Goal: Information Seeking & Learning: Learn about a topic

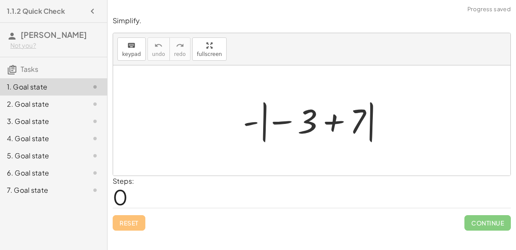
click at [326, 128] on div at bounding box center [314, 121] width 153 height 48
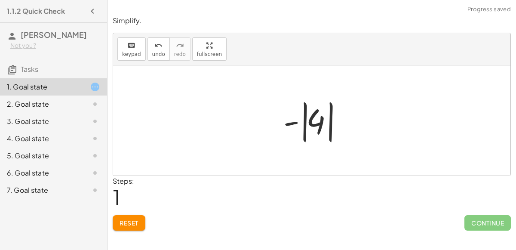
click at [293, 124] on div at bounding box center [315, 121] width 72 height 48
click at [291, 120] on div at bounding box center [315, 121] width 72 height 48
click at [312, 121] on div at bounding box center [315, 121] width 72 height 48
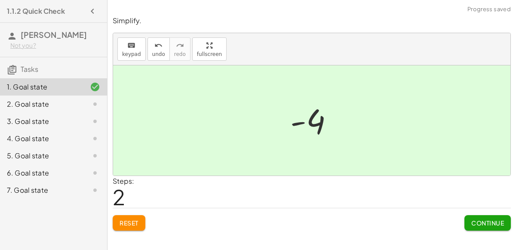
click at [476, 223] on span "Continue" at bounding box center [487, 223] width 33 height 8
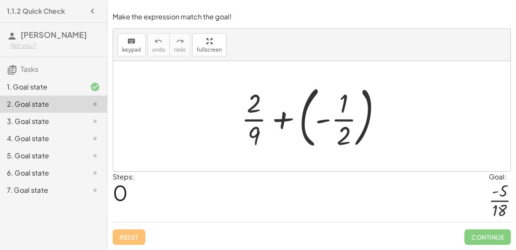
click at [298, 119] on div at bounding box center [315, 115] width 156 height 71
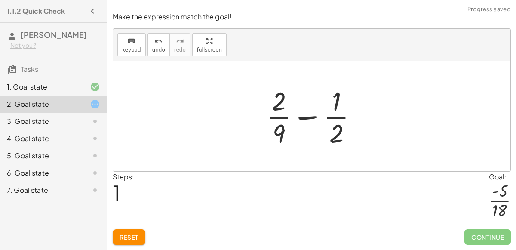
click at [307, 117] on div at bounding box center [315, 116] width 107 height 66
drag, startPoint x: 281, startPoint y: 130, endPoint x: 336, endPoint y: 96, distance: 63.9
click at [336, 96] on div at bounding box center [315, 116] width 107 height 66
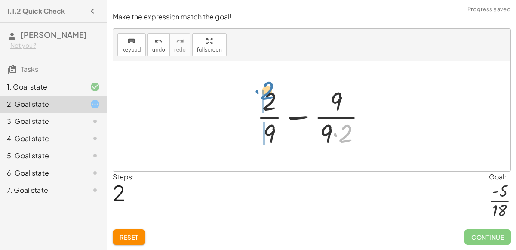
drag, startPoint x: 348, startPoint y: 128, endPoint x: 272, endPoint y: 88, distance: 85.5
click at [272, 88] on div at bounding box center [314, 116] width 125 height 66
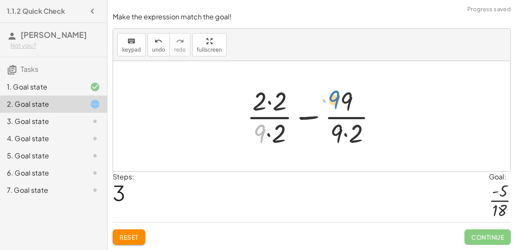
drag, startPoint x: 259, startPoint y: 131, endPoint x: 333, endPoint y: 98, distance: 80.8
click at [333, 98] on div at bounding box center [314, 116] width 145 height 66
drag, startPoint x: 261, startPoint y: 134, endPoint x: 348, endPoint y: 104, distance: 92.5
click at [348, 104] on div at bounding box center [314, 116] width 145 height 66
drag, startPoint x: 262, startPoint y: 134, endPoint x: 359, endPoint y: 101, distance: 102.7
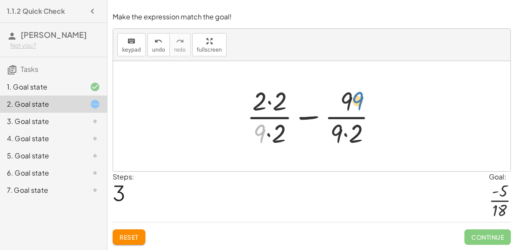
click at [359, 101] on div at bounding box center [314, 116] width 145 height 66
drag, startPoint x: 336, startPoint y: 129, endPoint x: 347, endPoint y: 101, distance: 30.7
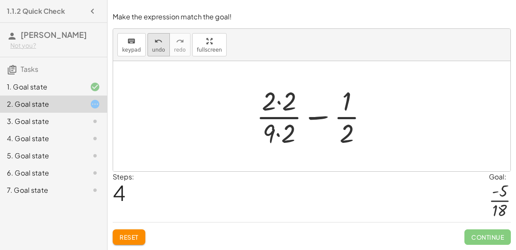
click at [154, 51] on span "undo" at bounding box center [158, 50] width 13 height 6
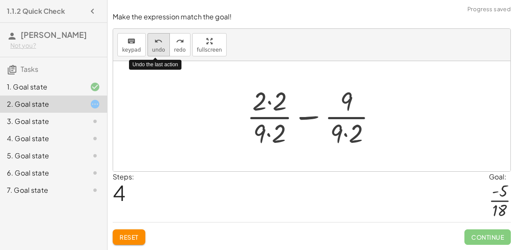
click at [154, 51] on span "undo" at bounding box center [158, 50] width 13 height 6
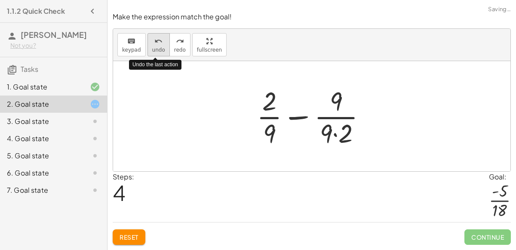
click at [154, 51] on span "undo" at bounding box center [158, 50] width 13 height 6
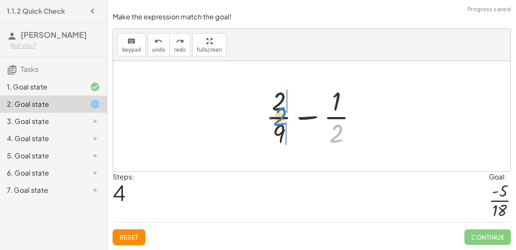
drag, startPoint x: 332, startPoint y: 138, endPoint x: 276, endPoint y: 122, distance: 58.1
click at [276, 122] on div at bounding box center [315, 116] width 107 height 66
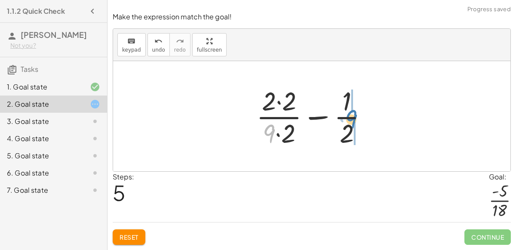
drag, startPoint x: 269, startPoint y: 135, endPoint x: 351, endPoint y: 121, distance: 83.3
click at [351, 121] on div at bounding box center [315, 116] width 127 height 66
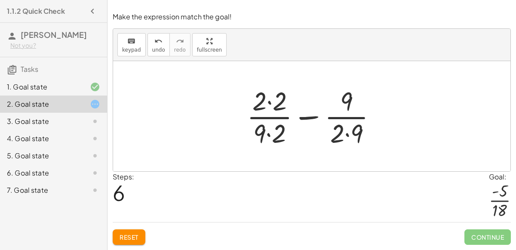
click at [271, 135] on div at bounding box center [314, 116] width 145 height 66
click at [266, 109] on div at bounding box center [314, 116] width 145 height 66
click at [266, 103] on div at bounding box center [314, 116] width 145 height 66
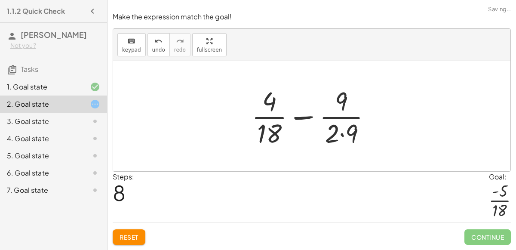
click at [342, 135] on div at bounding box center [314, 116] width 135 height 66
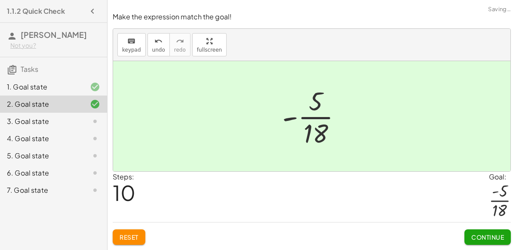
click at [489, 243] on button "Continue" at bounding box center [487, 236] width 46 height 15
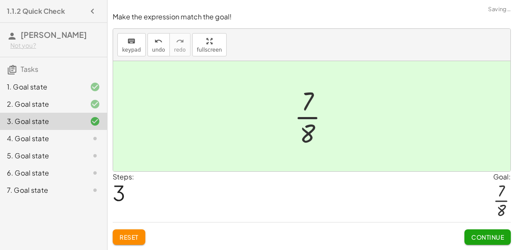
click at [472, 238] on span "Continue" at bounding box center [487, 237] width 33 height 8
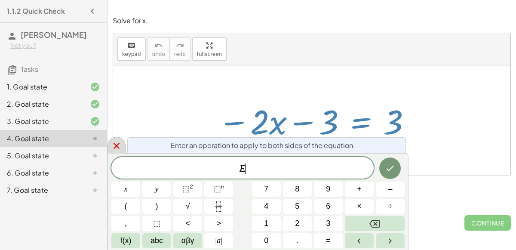
click at [122, 149] on div at bounding box center [116, 145] width 18 height 17
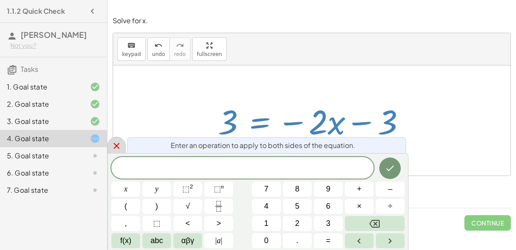
click at [117, 143] on icon at bounding box center [116, 145] width 10 height 10
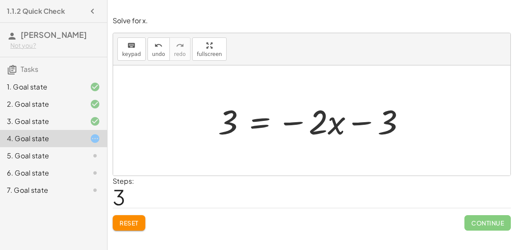
click at [144, 217] on button "Reset" at bounding box center [129, 222] width 33 height 15
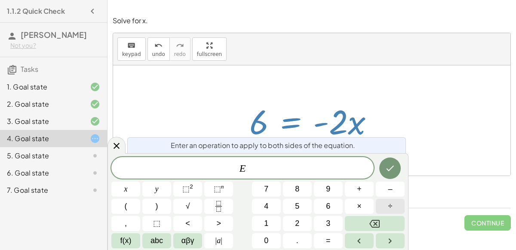
click at [386, 213] on button "÷" at bounding box center [390, 206] width 29 height 15
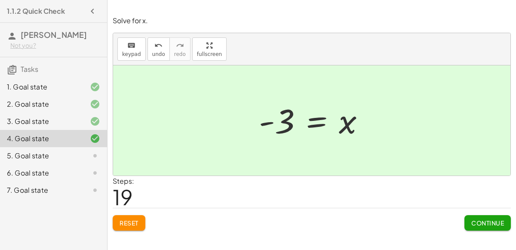
click at [498, 222] on span "Continue" at bounding box center [487, 223] width 33 height 8
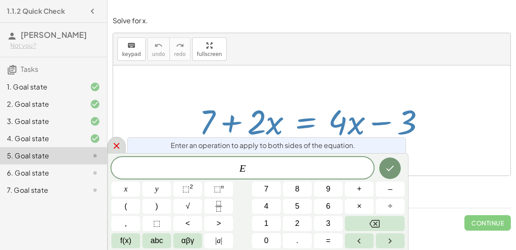
click at [120, 142] on icon at bounding box center [116, 145] width 10 height 10
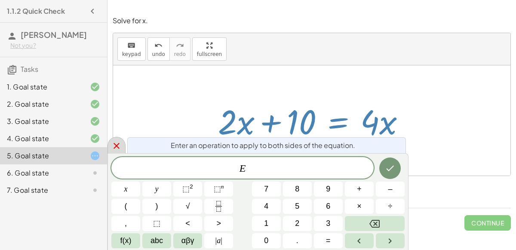
click at [385, 189] on button "–" at bounding box center [390, 188] width 29 height 15
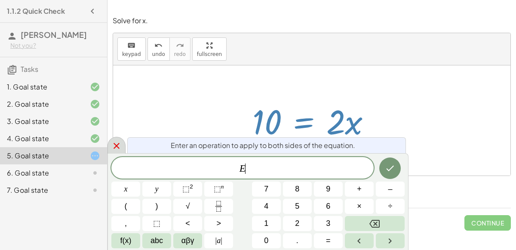
click at [361, 189] on span "+" at bounding box center [359, 189] width 5 height 12
click at [295, 222] on span "2" at bounding box center [297, 223] width 4 height 12
click at [382, 166] on button "Done" at bounding box center [389, 167] width 21 height 21
click at [359, 189] on span "+" at bounding box center [359, 189] width 5 height 12
click at [374, 229] on button "Backspace" at bounding box center [375, 223] width 60 height 15
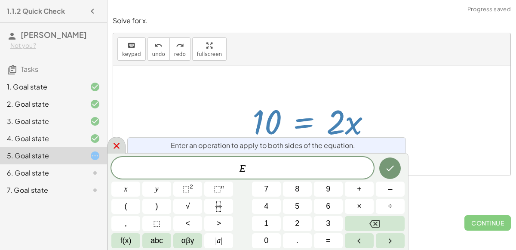
click at [390, 206] on span "÷" at bounding box center [390, 206] width 4 height 12
click at [292, 235] on button "." at bounding box center [297, 240] width 29 height 15
click at [376, 224] on icon "Backspace" at bounding box center [374, 224] width 10 height 8
click at [308, 228] on button "2" at bounding box center [297, 223] width 29 height 15
click at [394, 166] on icon "Done" at bounding box center [390, 168] width 10 height 10
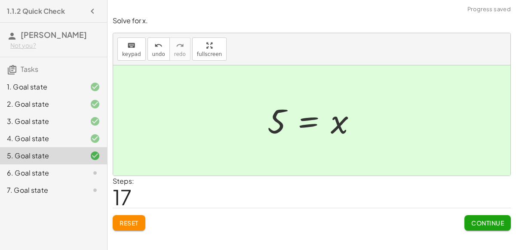
click at [489, 221] on span "Continue" at bounding box center [487, 223] width 33 height 8
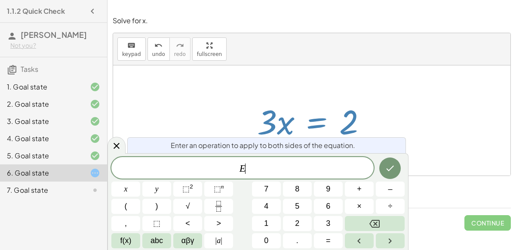
click at [391, 207] on span "÷" at bounding box center [390, 206] width 4 height 12
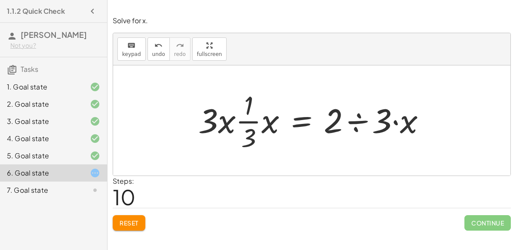
click at [246, 123] on div at bounding box center [315, 120] width 243 height 66
click at [248, 131] on div at bounding box center [315, 120] width 243 height 66
click at [227, 122] on div at bounding box center [315, 120] width 243 height 66
click at [277, 122] on div at bounding box center [315, 120] width 243 height 66
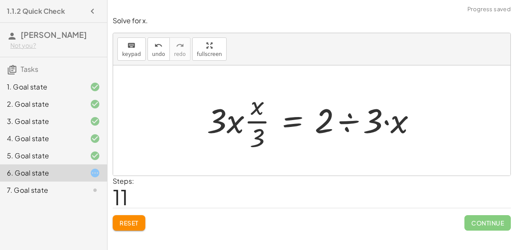
click at [238, 120] on div at bounding box center [314, 120] width 225 height 66
click at [254, 107] on div at bounding box center [314, 120] width 225 height 66
click at [258, 140] on div at bounding box center [314, 120] width 225 height 66
click at [235, 125] on div at bounding box center [314, 120] width 225 height 66
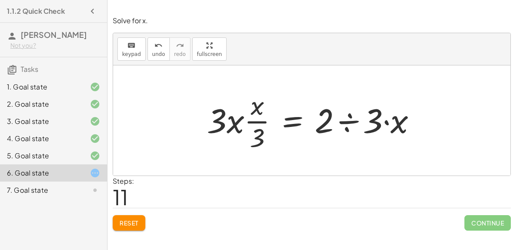
click at [355, 122] on div at bounding box center [314, 120] width 225 height 66
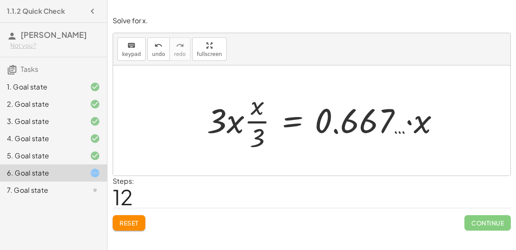
click at [133, 219] on span "Reset" at bounding box center [128, 223] width 19 height 8
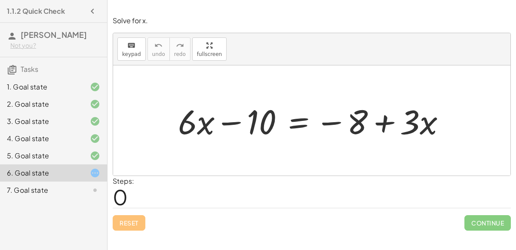
click at [295, 124] on div at bounding box center [315, 120] width 283 height 44
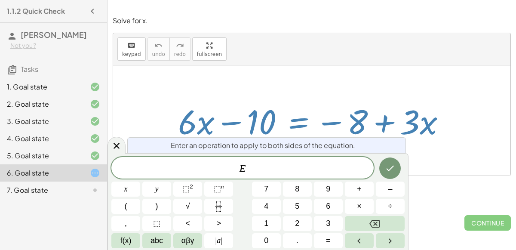
click at [295, 124] on div at bounding box center [315, 120] width 283 height 44
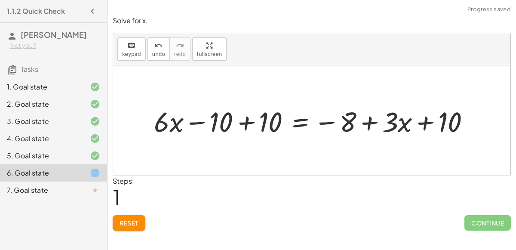
click at [250, 119] on div at bounding box center [315, 120] width 331 height 37
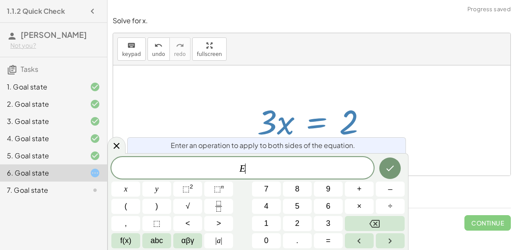
click at [357, 193] on span "+" at bounding box center [359, 189] width 5 height 12
click at [383, 225] on button "Backspace" at bounding box center [375, 223] width 60 height 15
click at [388, 206] on span "÷" at bounding box center [390, 206] width 4 height 12
click at [322, 233] on button "=" at bounding box center [328, 240] width 29 height 15
click at [379, 227] on icon "Backspace" at bounding box center [374, 223] width 10 height 10
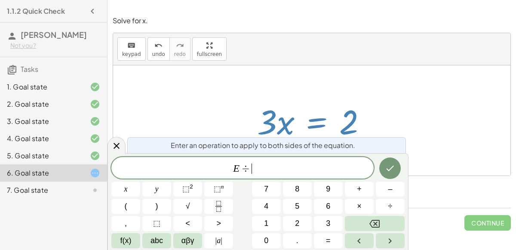
click at [330, 227] on span "3" at bounding box center [328, 223] width 4 height 12
click at [389, 170] on icon "Done" at bounding box center [390, 168] width 8 height 6
click at [218, 206] on rect "Fraction" at bounding box center [218, 206] width 6 height 0
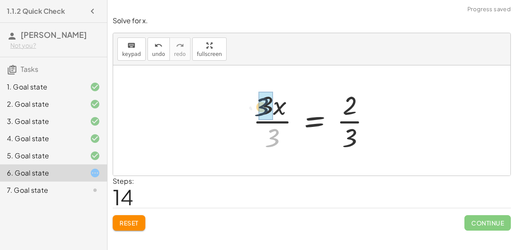
drag, startPoint x: 277, startPoint y: 134, endPoint x: 266, endPoint y: 101, distance: 35.2
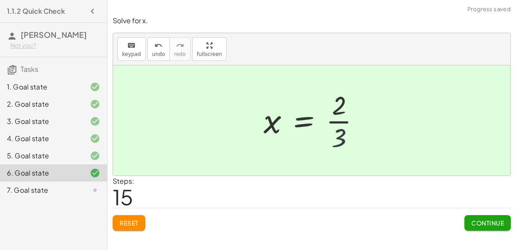
click at [335, 137] on div at bounding box center [315, 120] width 112 height 66
click at [495, 228] on button "Continue" at bounding box center [487, 222] width 46 height 15
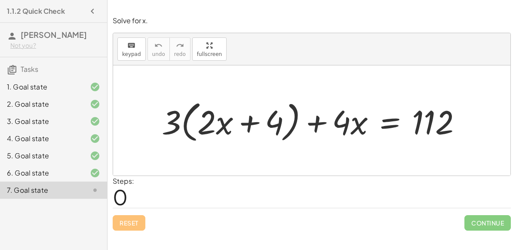
click at [247, 124] on div at bounding box center [314, 120] width 315 height 49
drag, startPoint x: 167, startPoint y: 123, endPoint x: 235, endPoint y: 129, distance: 67.7
click at [235, 129] on div at bounding box center [314, 120] width 315 height 49
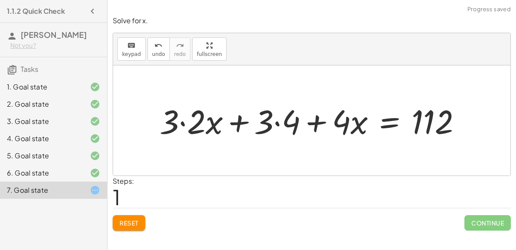
click at [180, 122] on div at bounding box center [314, 119] width 318 height 43
click at [275, 122] on div at bounding box center [327, 119] width 290 height 43
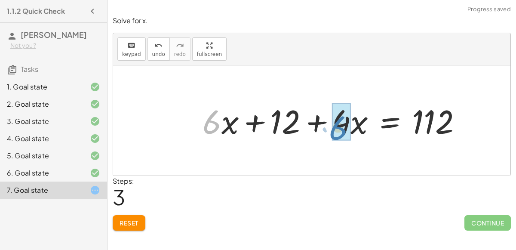
drag, startPoint x: 210, startPoint y: 126, endPoint x: 334, endPoint y: 131, distance: 123.8
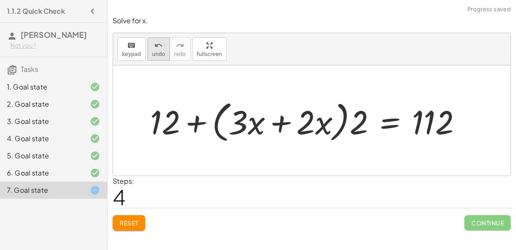
click at [152, 38] on button "undo undo" at bounding box center [158, 48] width 22 height 23
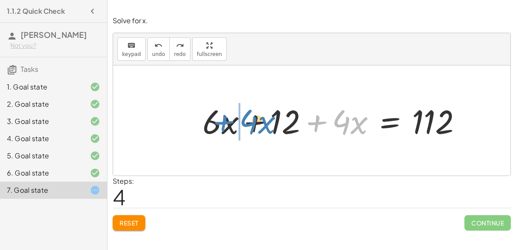
drag, startPoint x: 343, startPoint y: 125, endPoint x: 250, endPoint y: 124, distance: 92.8
click at [250, 124] on div at bounding box center [335, 119] width 275 height 43
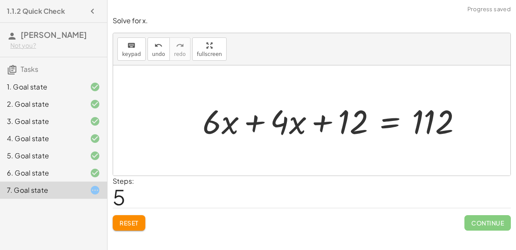
click at [255, 122] on div at bounding box center [335, 119] width 275 height 43
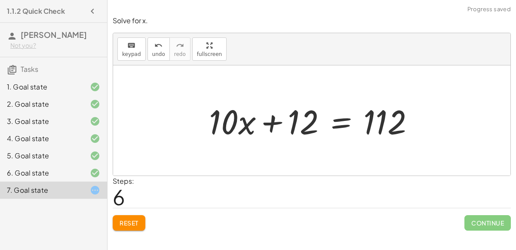
click at [342, 120] on div at bounding box center [315, 120] width 220 height 44
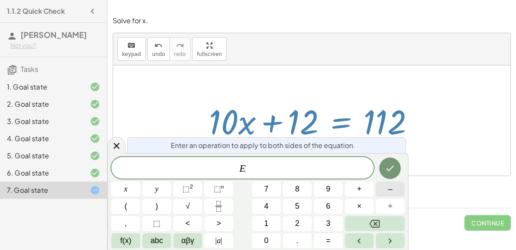
click at [393, 189] on button "–" at bounding box center [390, 188] width 29 height 15
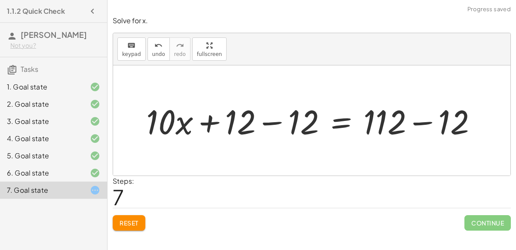
click at [272, 121] on div at bounding box center [315, 120] width 346 height 44
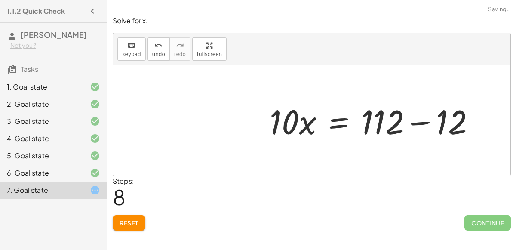
click at [418, 119] on div at bounding box center [375, 120] width 220 height 44
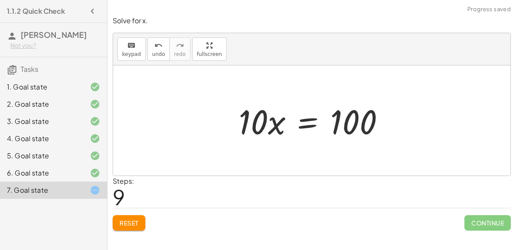
click at [303, 121] on div at bounding box center [314, 120] width 161 height 44
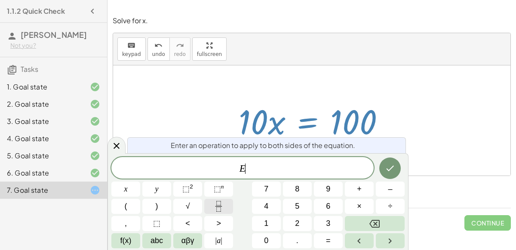
click at [224, 205] on button "Fraction" at bounding box center [218, 206] width 29 height 15
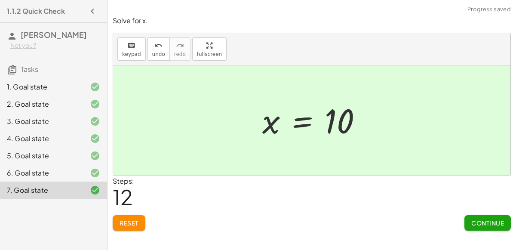
click at [488, 228] on button "Continue" at bounding box center [487, 222] width 46 height 15
